Goal: Task Accomplishment & Management: Use online tool/utility

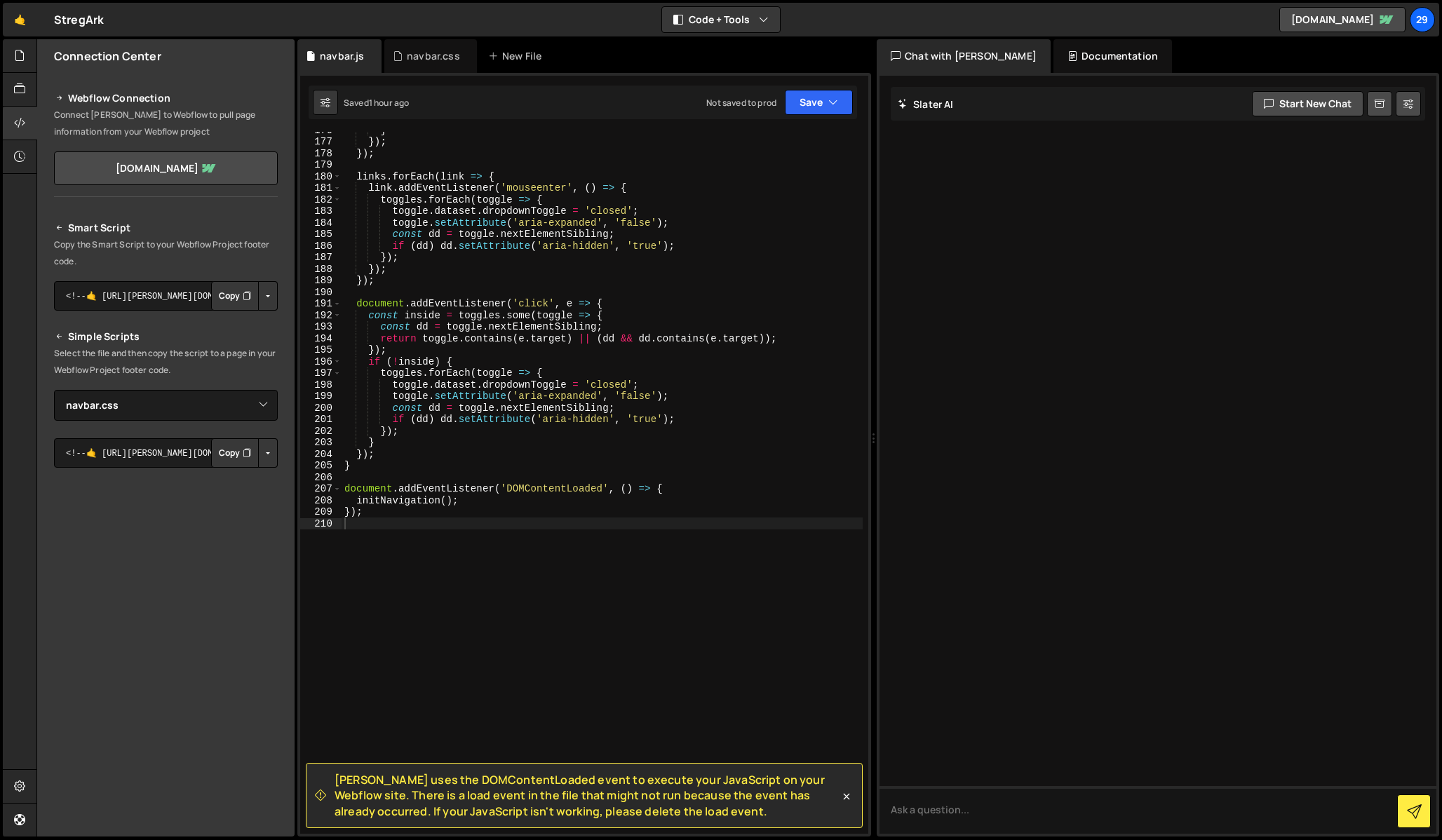
select select "45596"
click at [434, 58] on div "navbar.css" at bounding box center [433, 56] width 53 height 14
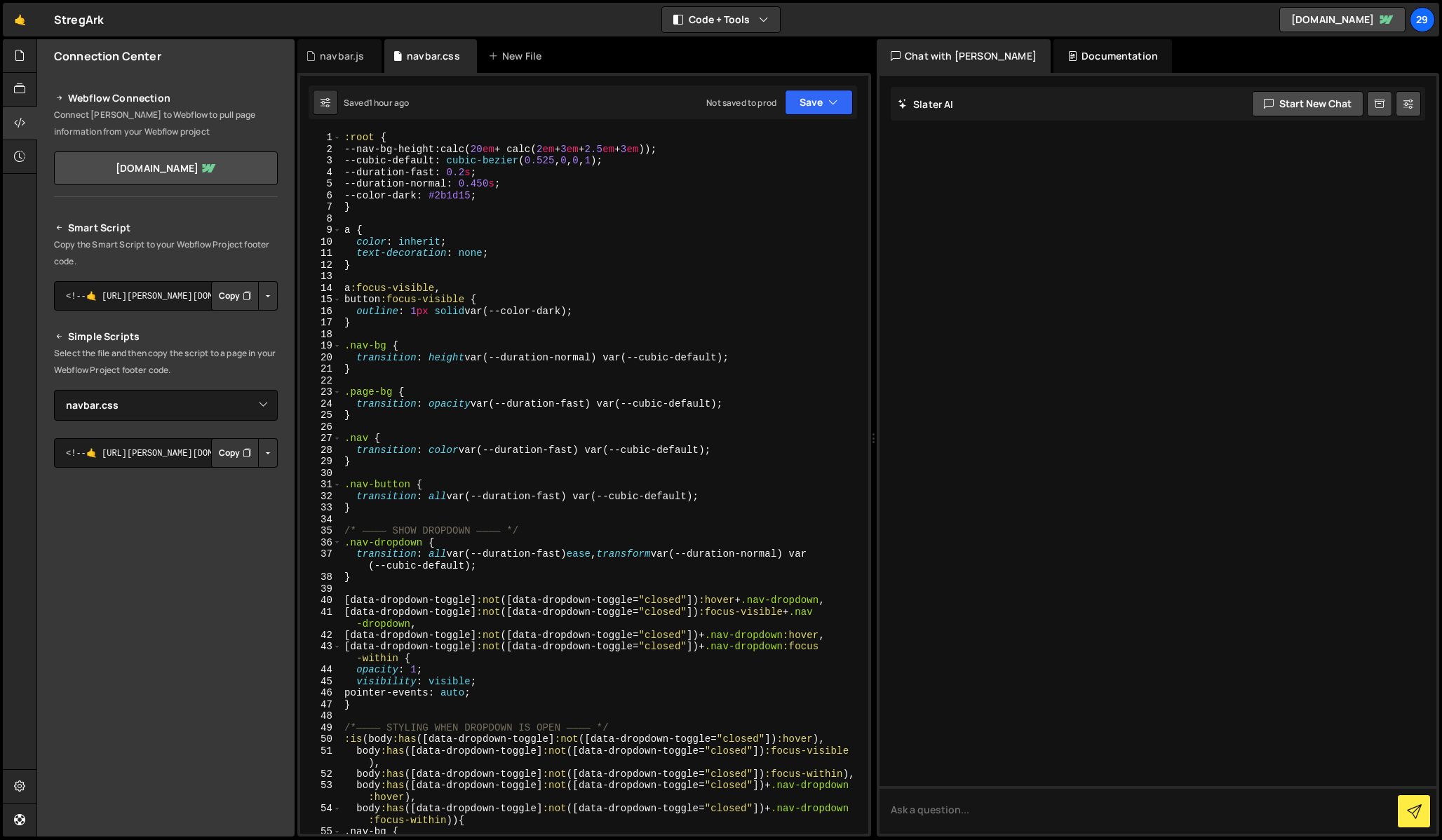
scroll to position [0, 0]
click at [465, 199] on div ":root { --nav-bg-height : calc( 20 em + calc( 2 em + 3 em + 2.5 em + 3 em )) ; …" at bounding box center [602, 494] width 521 height 725
paste textarea "#394240"
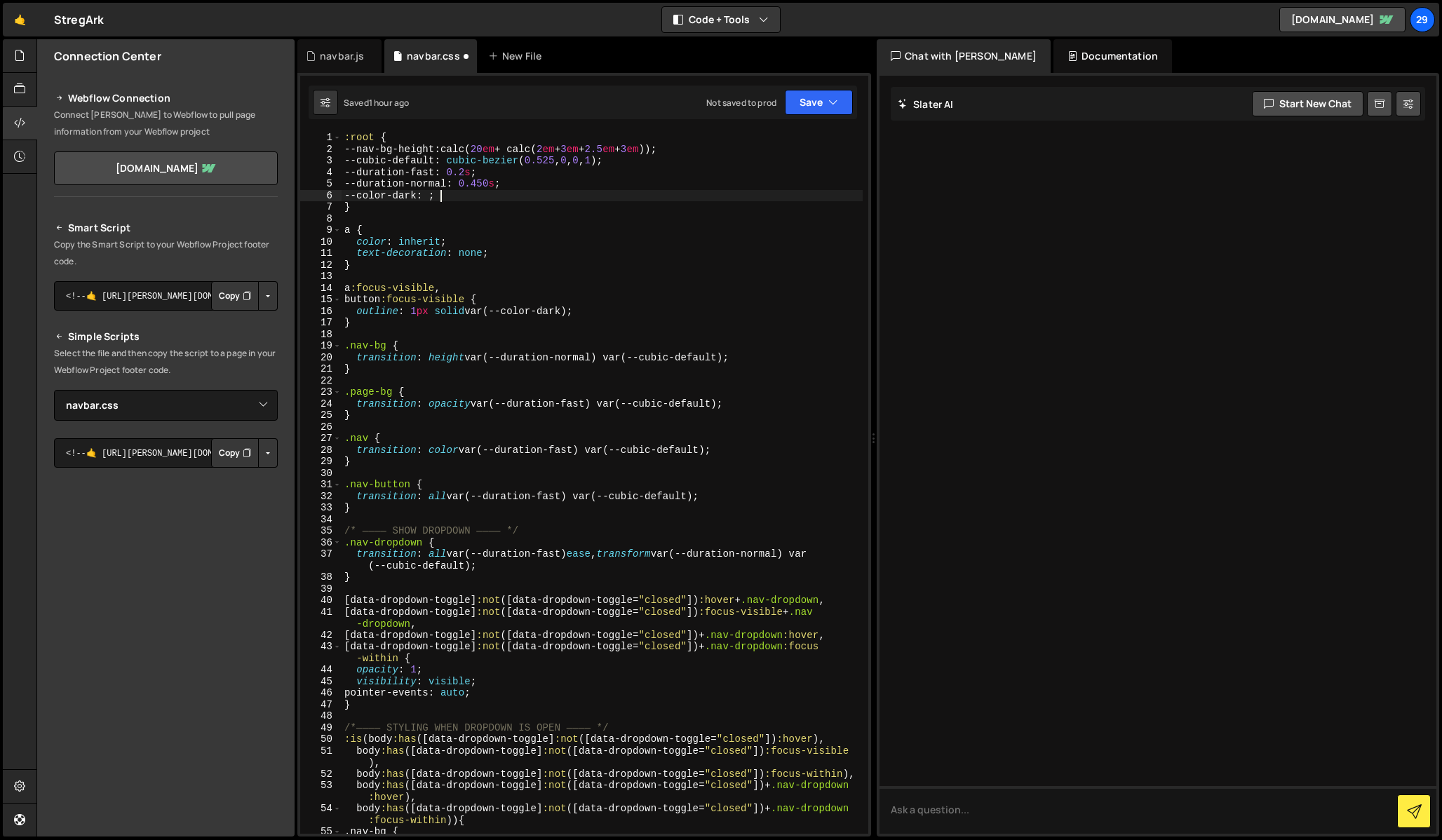
paste textarea "2b1d15"
type textarea "--color-dark: #2b1d15;"
click at [818, 101] on button "Save" at bounding box center [818, 102] width 68 height 25
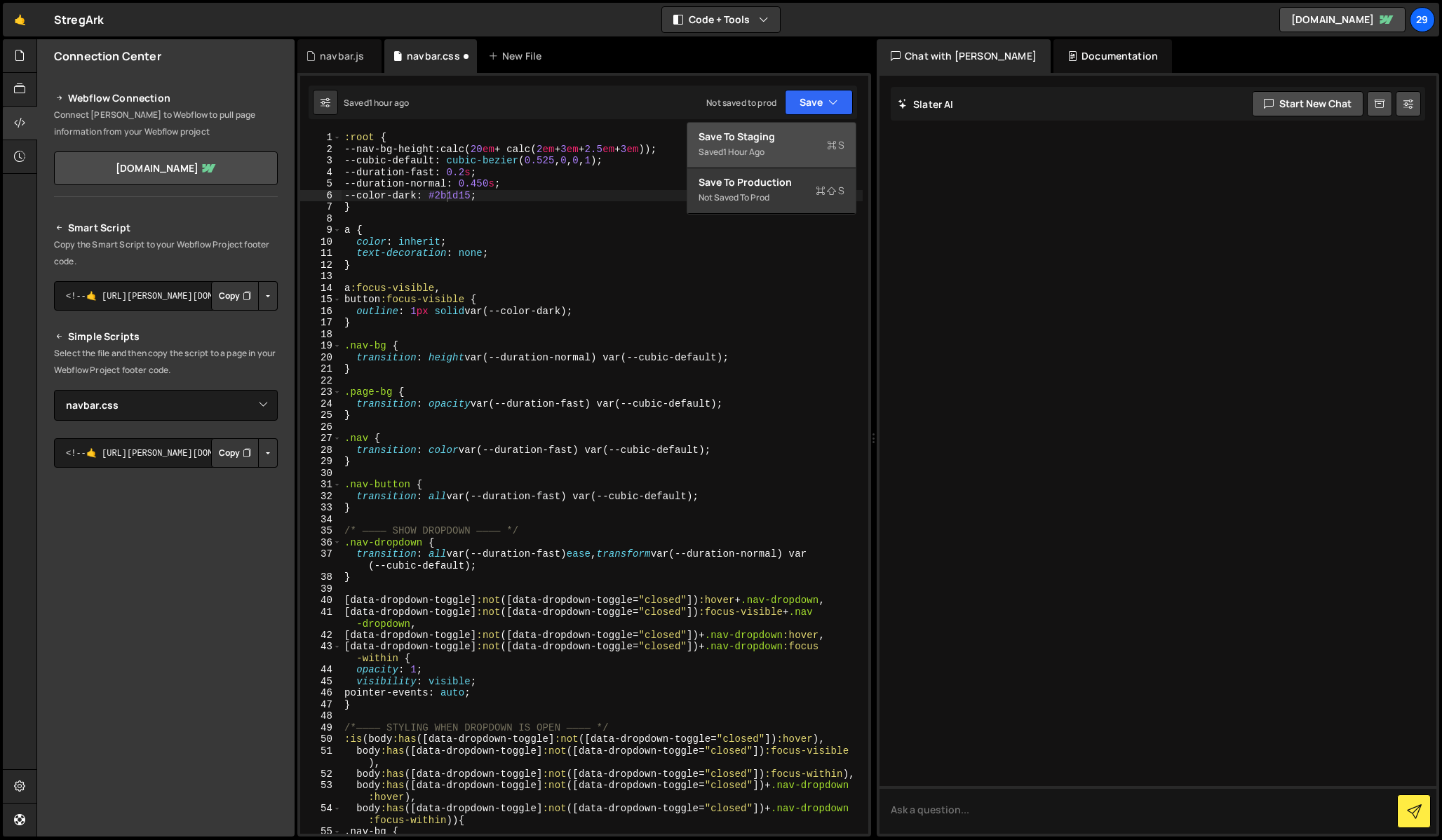
click at [758, 139] on div "Save to Staging S" at bounding box center [771, 137] width 146 height 14
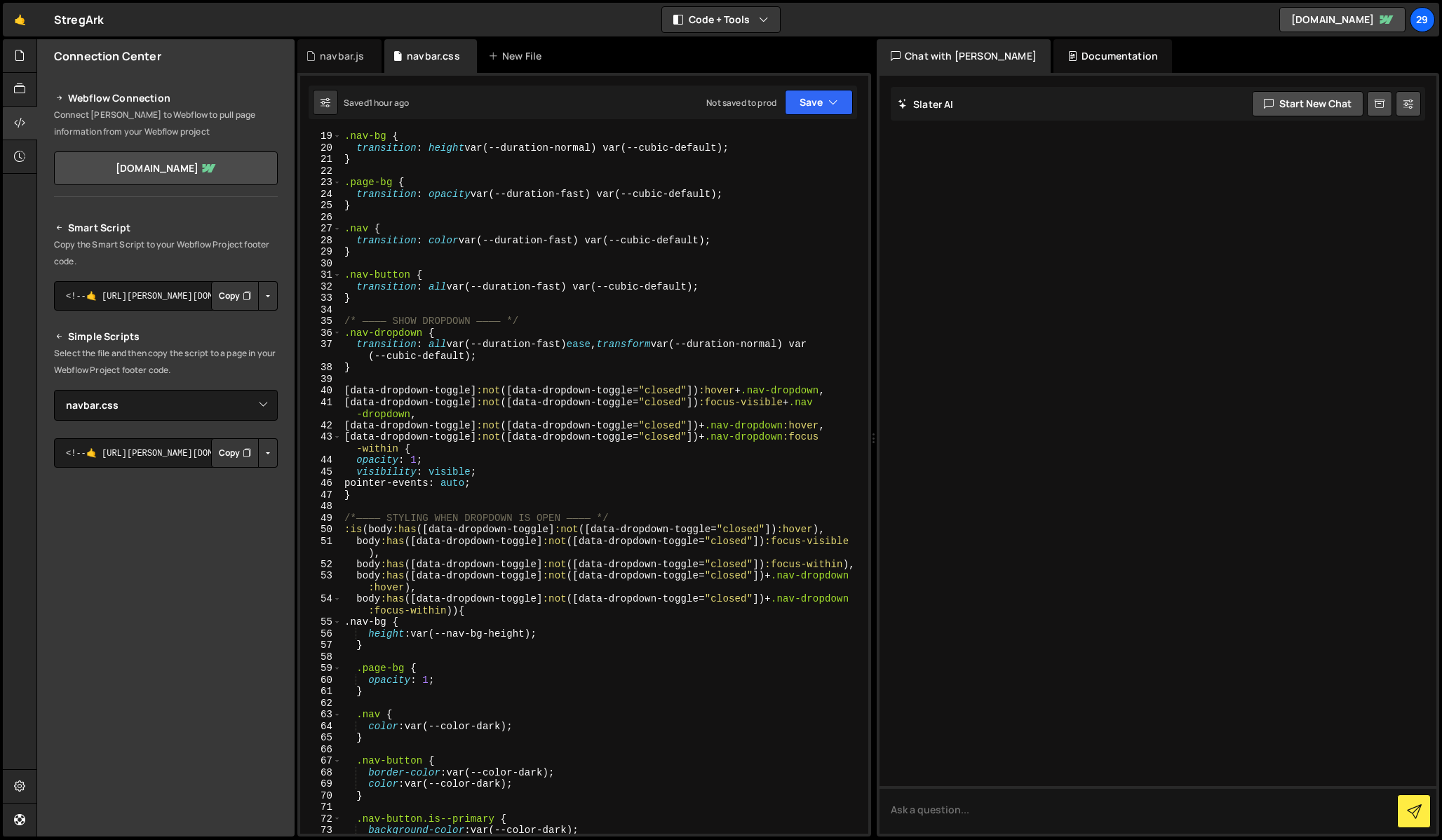
scroll to position [226, 0]
